Goal: Information Seeking & Learning: Learn about a topic

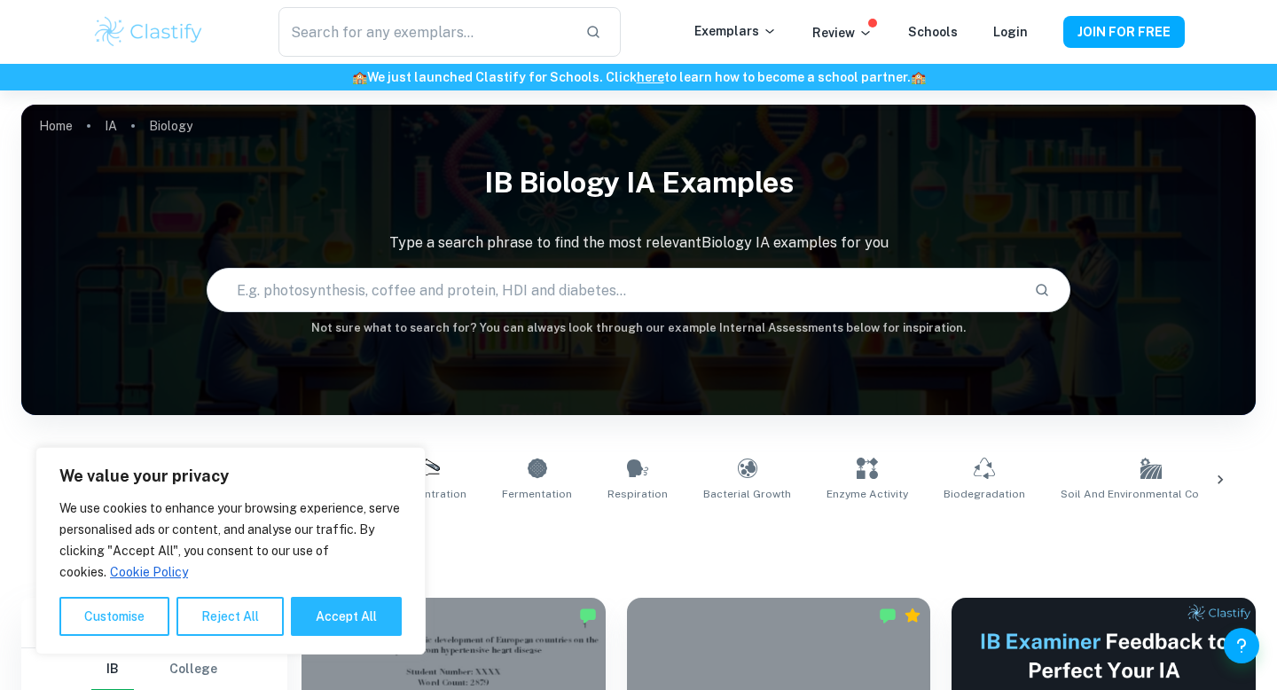
scroll to position [474, 0]
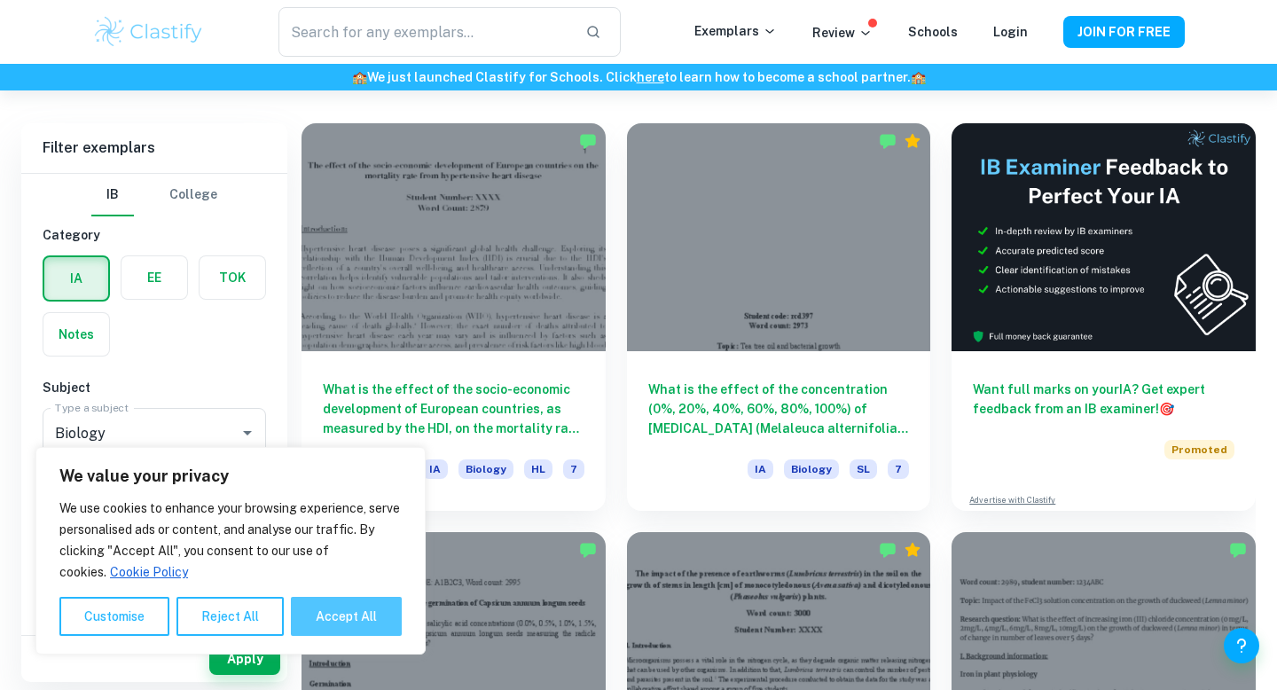
click at [330, 618] on button "Accept All" at bounding box center [346, 616] width 111 height 39
checkbox input "true"
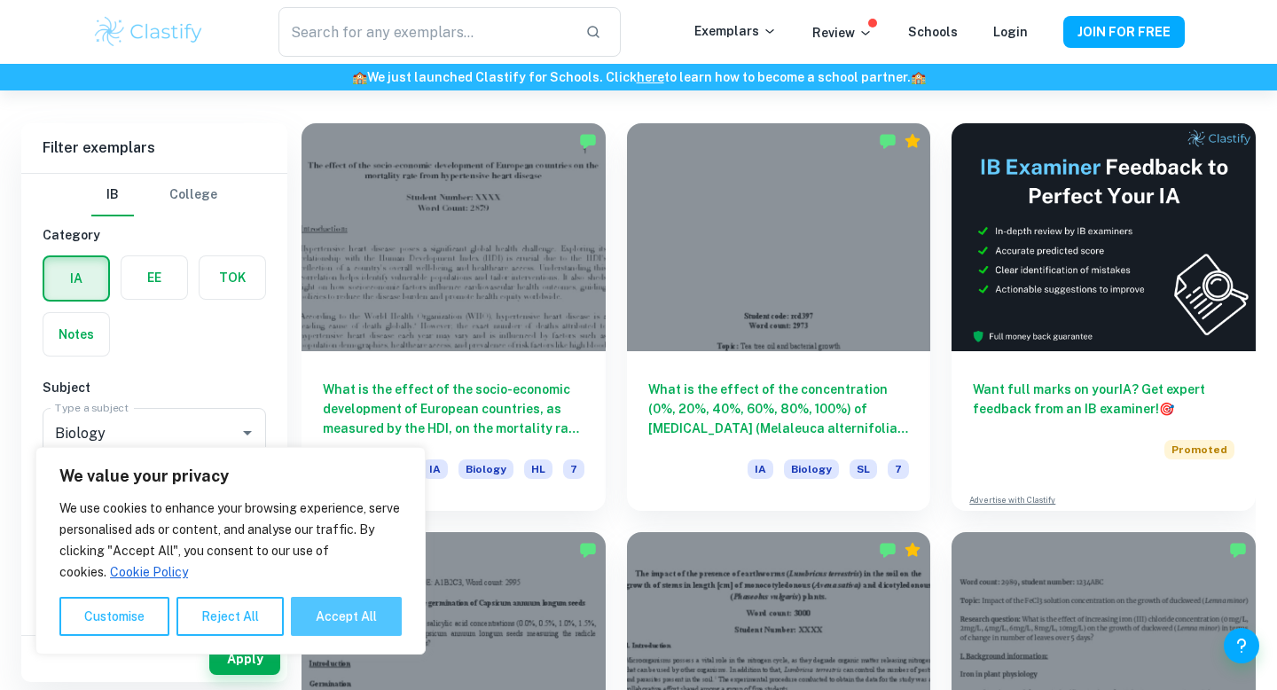
checkbox input "true"
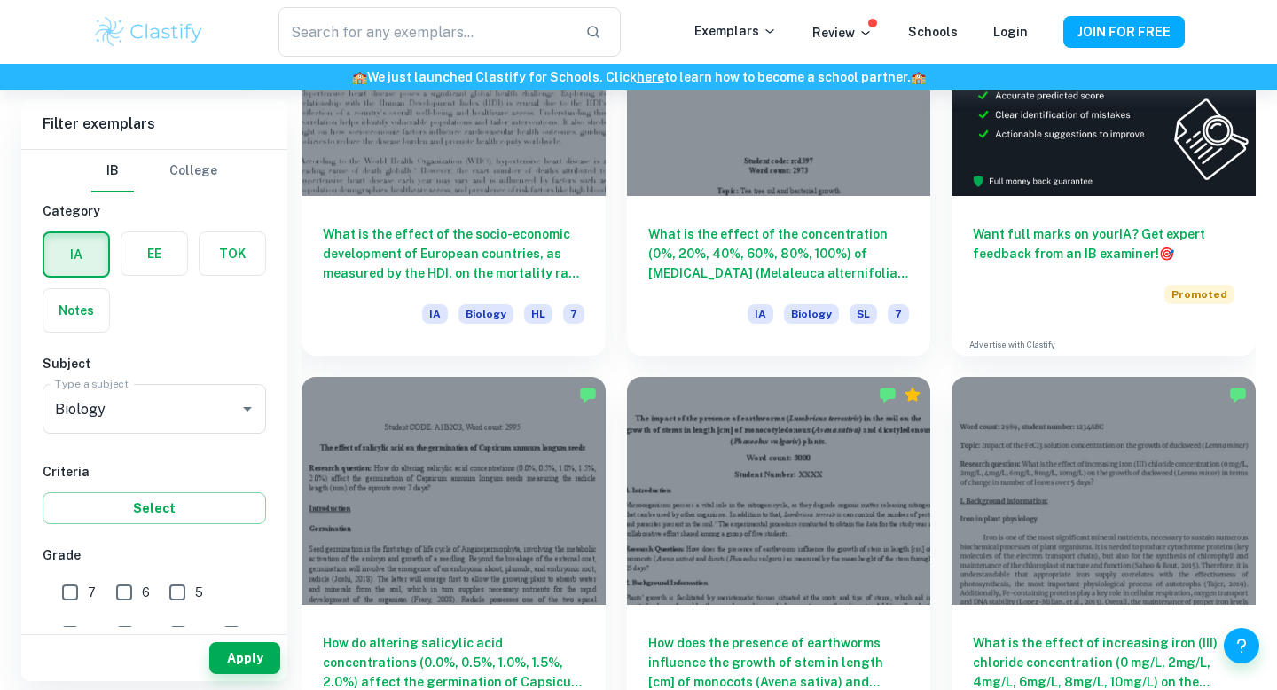
scroll to position [769, 0]
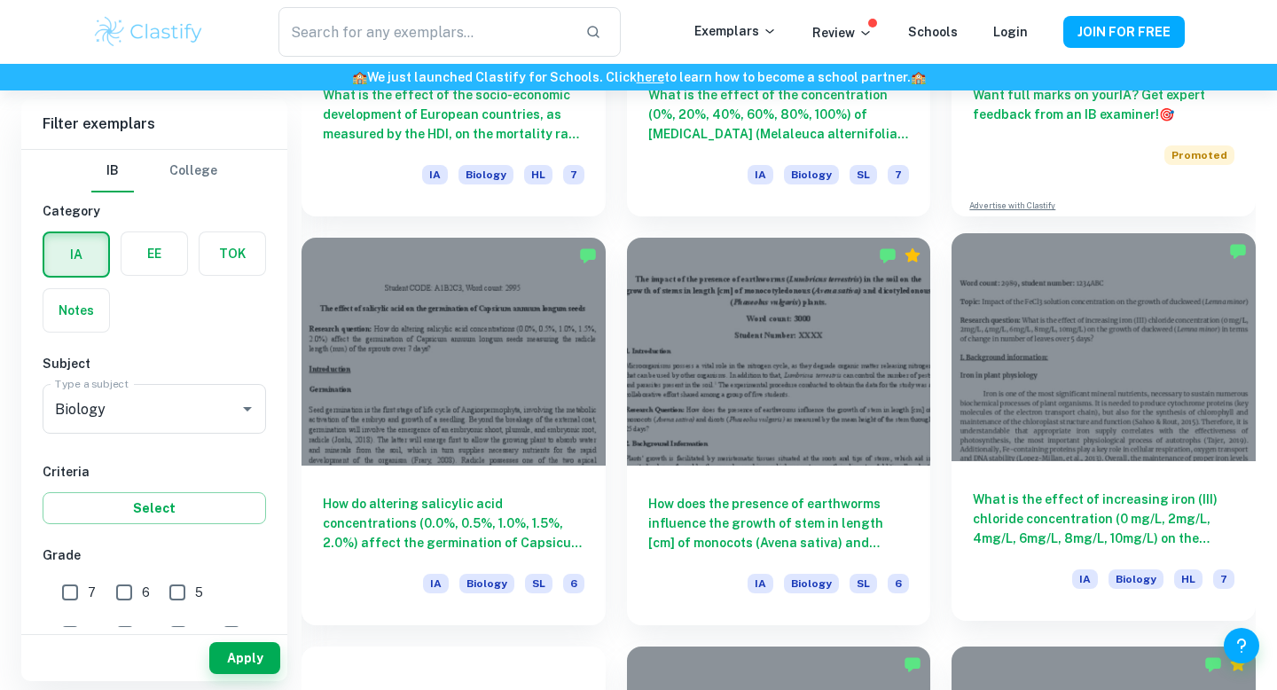
click at [1018, 523] on h6 "What is the effect of increasing iron (III) chloride concentration (0 mg/L, 2mg…" at bounding box center [1104, 518] width 262 height 59
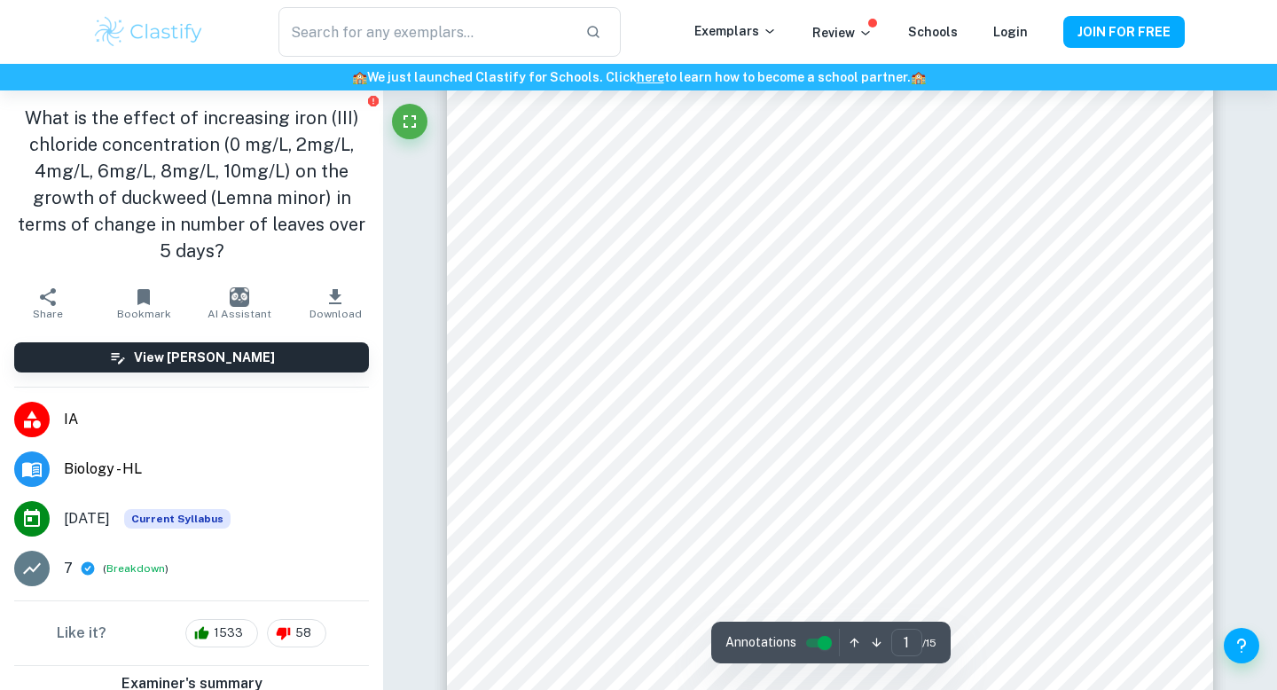
scroll to position [66, 0]
type input "1"
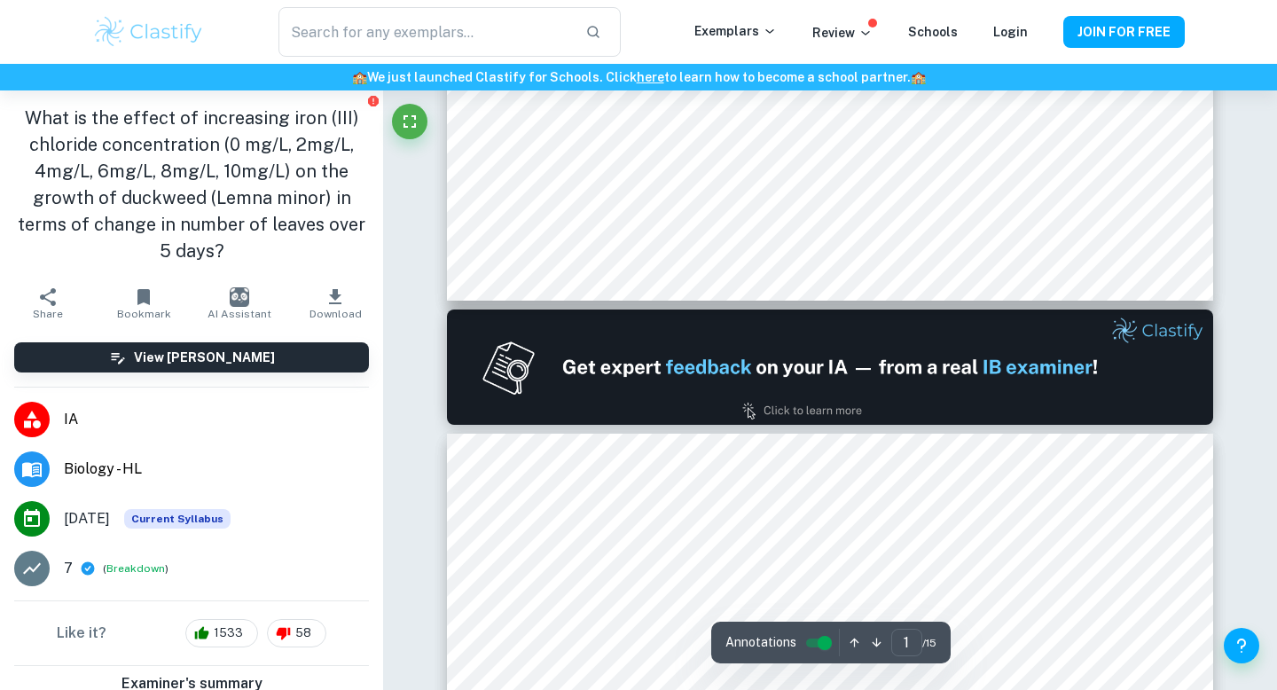
scroll to position [0, 0]
